Goal: Transaction & Acquisition: Obtain resource

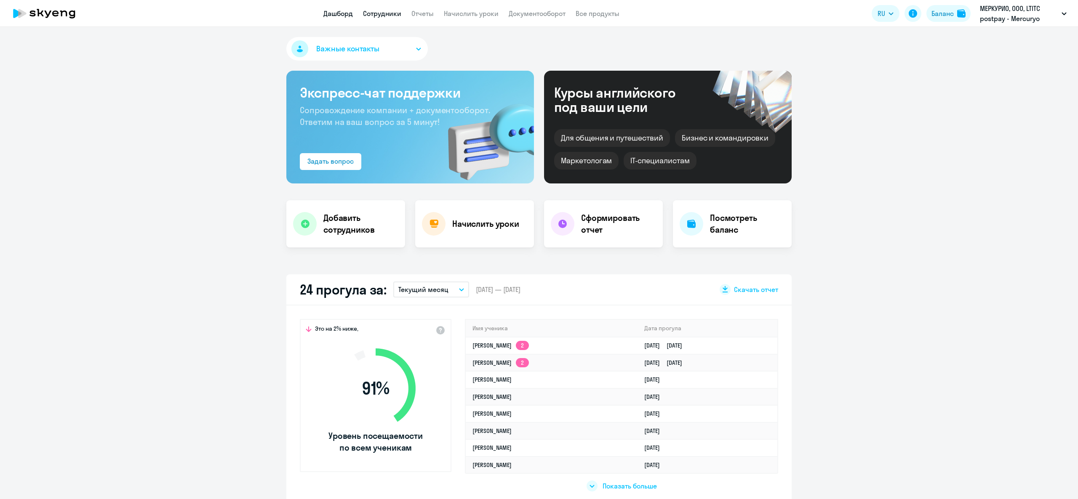
click at [397, 9] on link "Сотрудники" at bounding box center [382, 13] width 38 height 8
select select "30"
click at [447, 291] on button "Текущий месяц" at bounding box center [431, 290] width 76 height 16
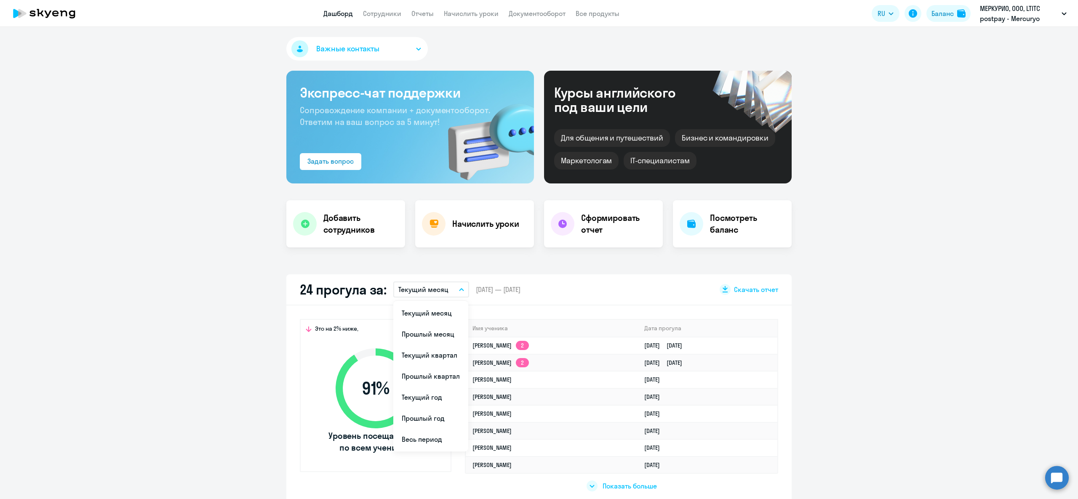
click at [945, 346] on app-truancy-attendance-dashboard "24 прогула за: Текущий месяц Текущий месяц Прошлый месяц Текущий квартал Прошлы…" at bounding box center [539, 391] width 1078 height 232
click at [361, 49] on span "Важные контакты" at bounding box center [347, 48] width 63 height 11
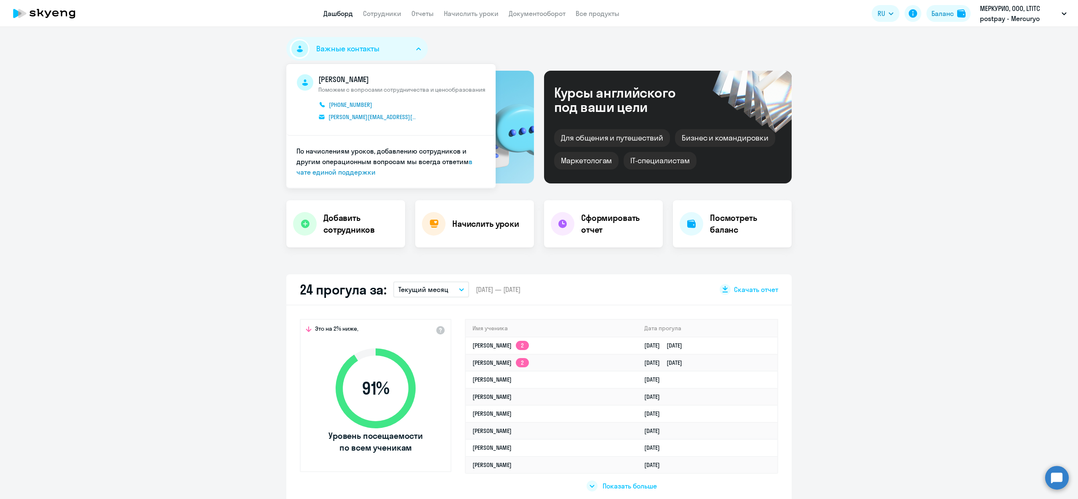
click at [361, 49] on span "Важные контакты" at bounding box center [347, 48] width 63 height 11
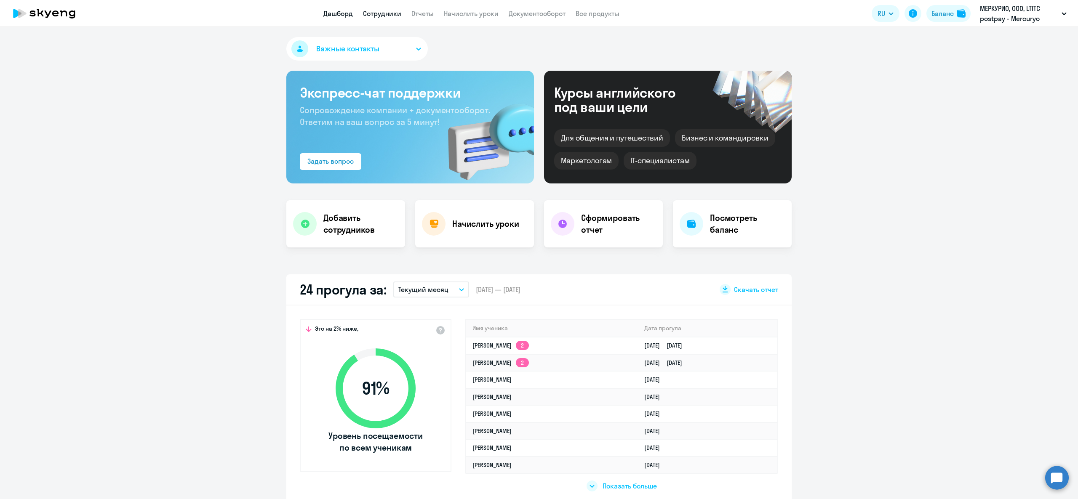
click at [380, 13] on link "Сотрудники" at bounding box center [382, 13] width 38 height 8
select select "30"
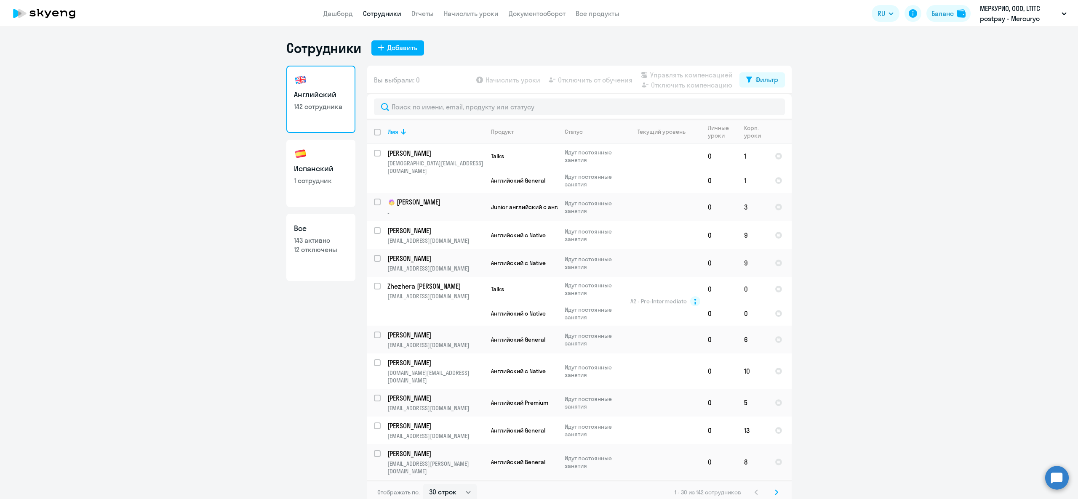
click at [345, 7] on app-header "Дашборд Сотрудники Отчеты Начислить уроки Документооборот Все продукты Дашборд …" at bounding box center [539, 13] width 1078 height 27
click at [343, 11] on link "Дашборд" at bounding box center [337, 13] width 29 height 8
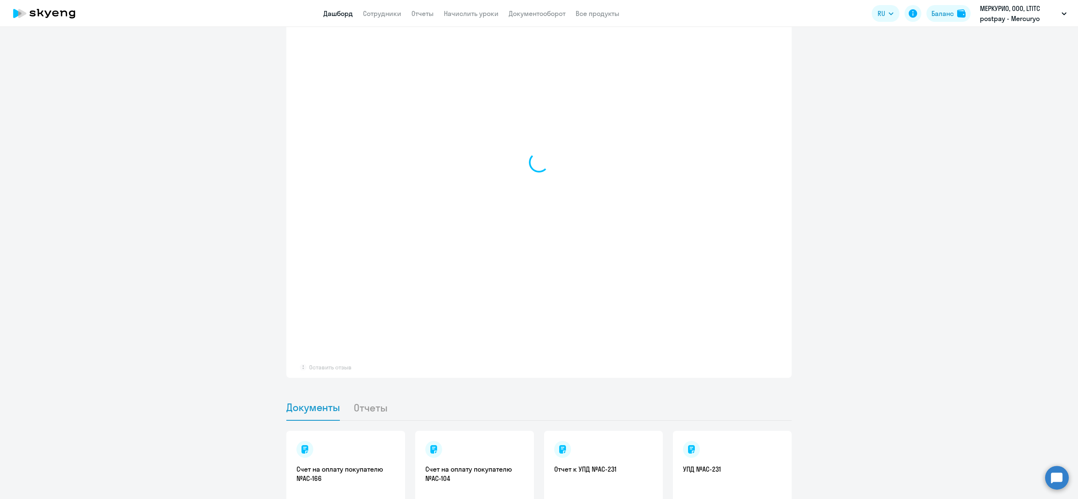
select select "30"
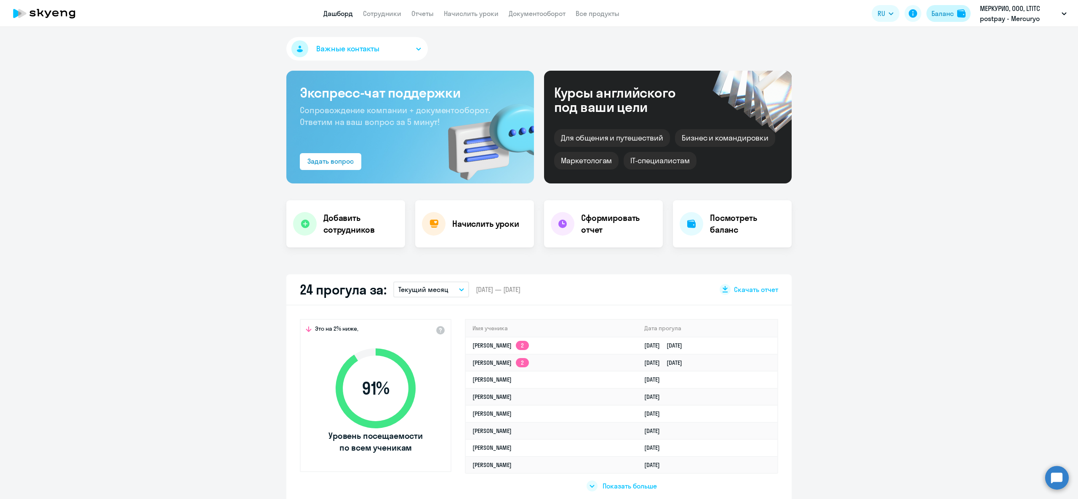
click at [937, 15] on div "Баланс" at bounding box center [943, 13] width 22 height 10
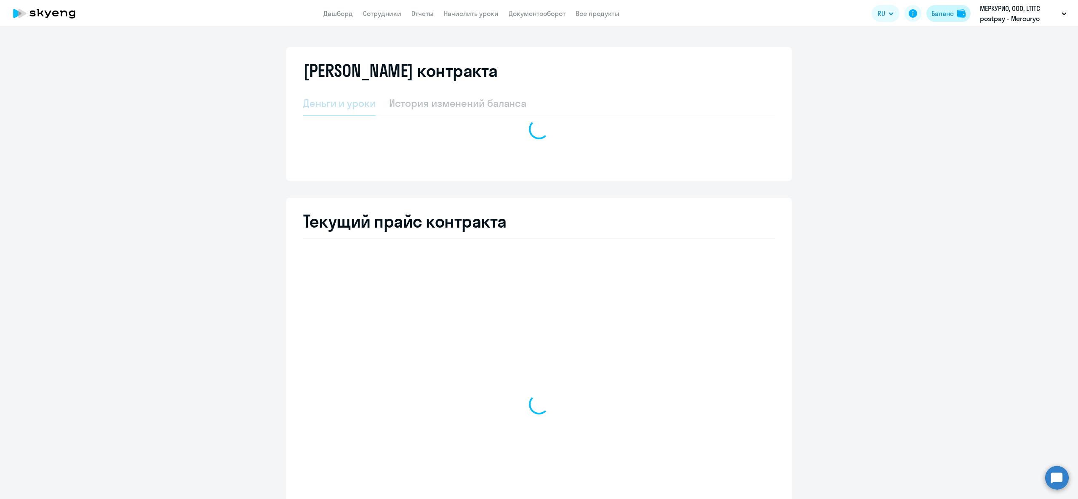
select select "english_adult_not_native_speaker"
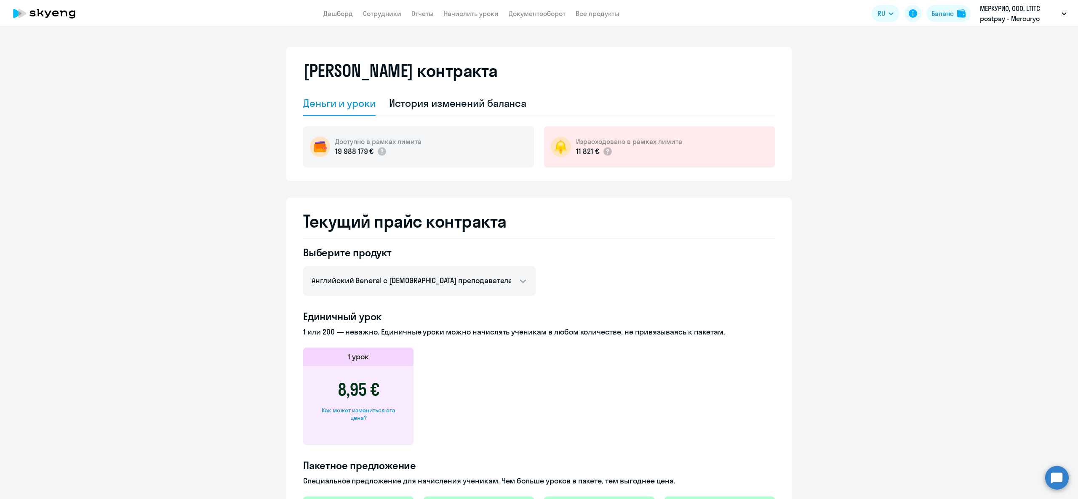
click at [348, 3] on app-header "Дашборд Сотрудники Отчеты Начислить уроки Документооборот Все продукты Дашборд …" at bounding box center [539, 13] width 1078 height 27
click at [348, 16] on link "Дашборд" at bounding box center [337, 13] width 29 height 8
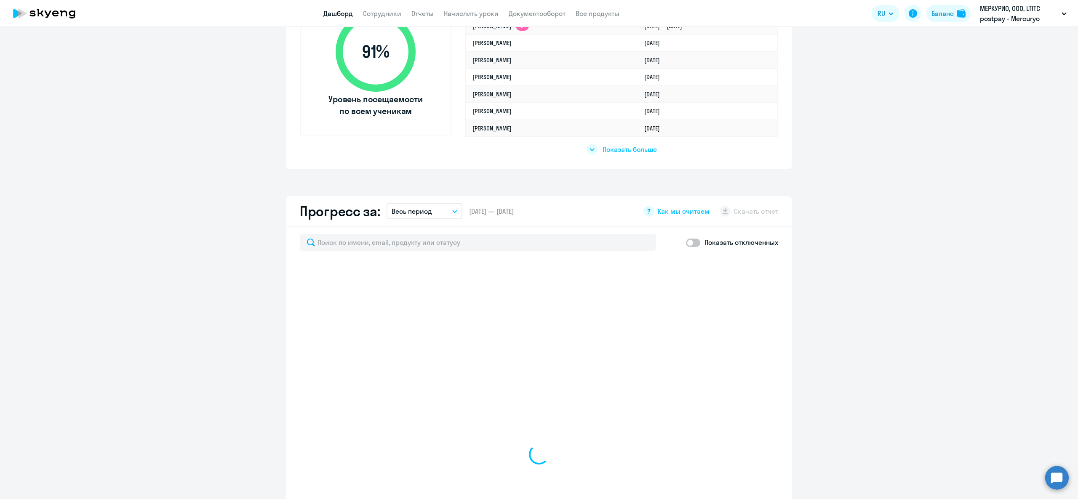
select select "30"
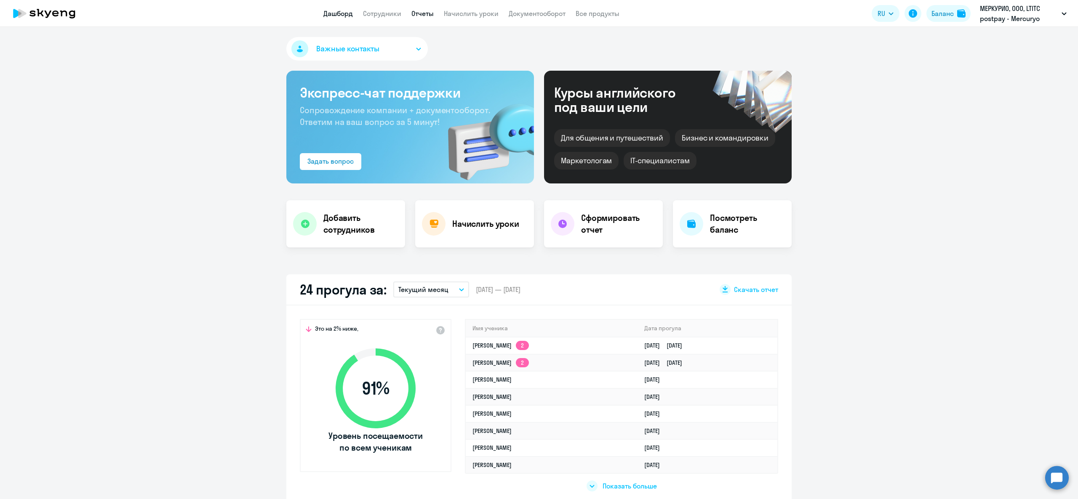
click at [423, 11] on link "Отчеты" at bounding box center [422, 13] width 22 height 8
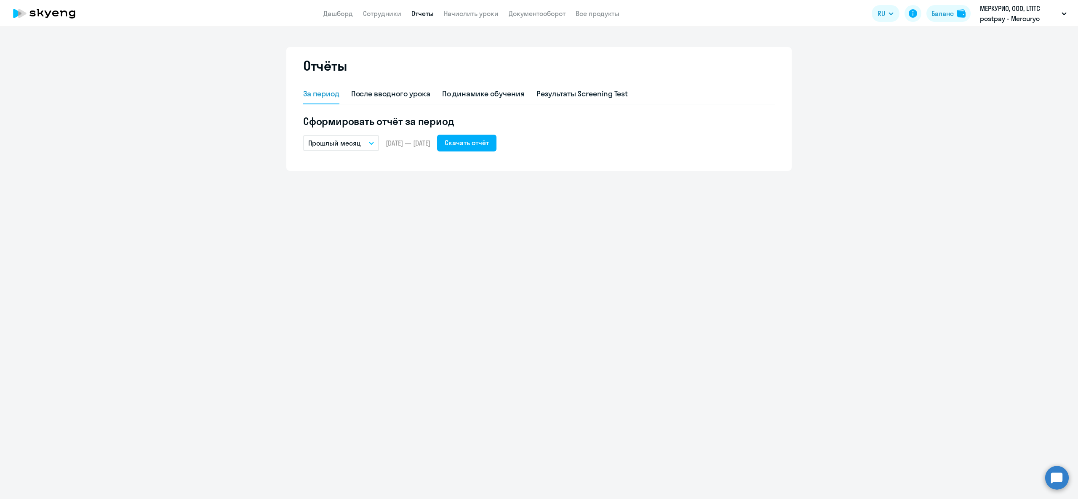
click at [362, 142] on button "Прошлый месяц" at bounding box center [341, 143] width 76 height 16
click at [346, 185] on li "Прошлый месяц" at bounding box center [347, 187] width 89 height 21
click at [486, 142] on div "Скачать отчёт" at bounding box center [467, 143] width 44 height 10
click at [329, 150] on button "Прошлый месяц" at bounding box center [341, 143] width 76 height 16
click at [340, 229] on li "Прошлый квартал" at bounding box center [347, 229] width 89 height 21
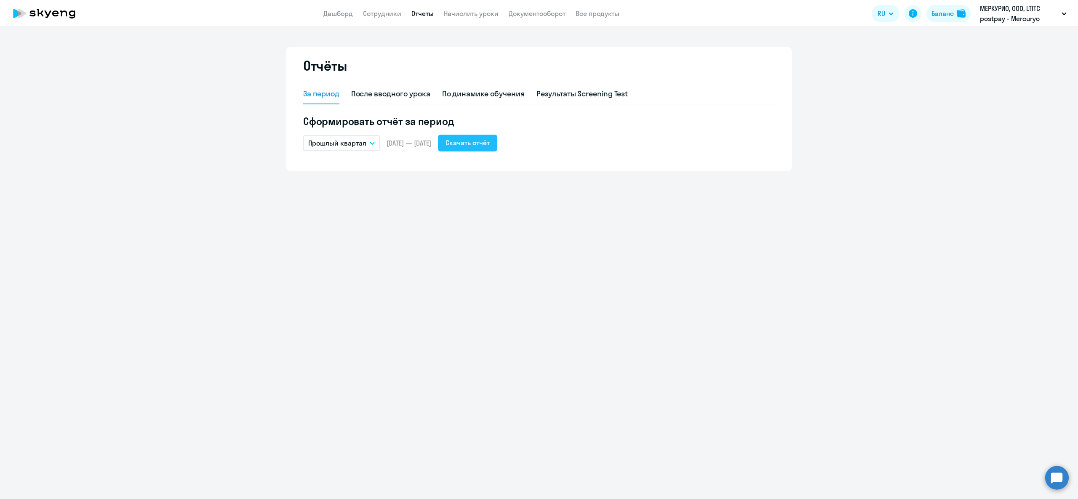
click at [490, 138] on div "Скачать отчёт" at bounding box center [468, 143] width 44 height 10
